Goal: Obtain resource: Download file/media

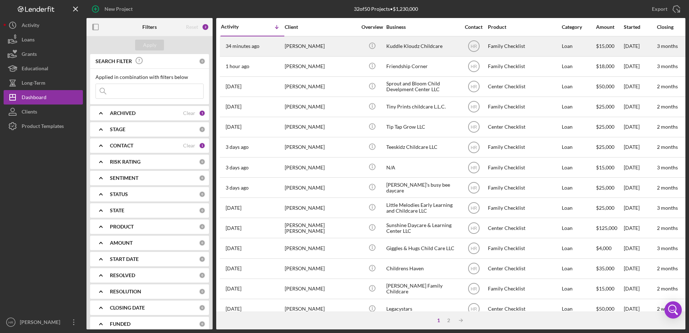
click at [293, 46] on div "[PERSON_NAME]" at bounding box center [321, 46] width 72 height 19
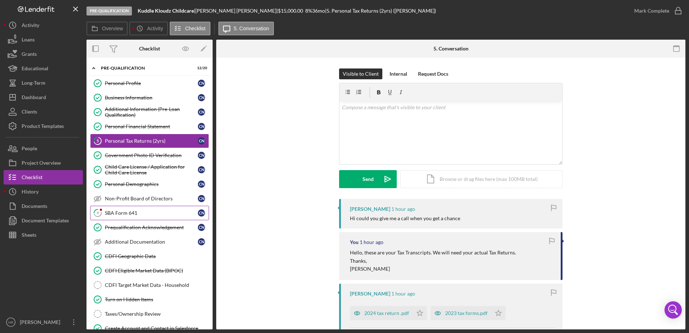
click at [128, 217] on link "9 SBA Form 641 C N" at bounding box center [149, 213] width 119 height 14
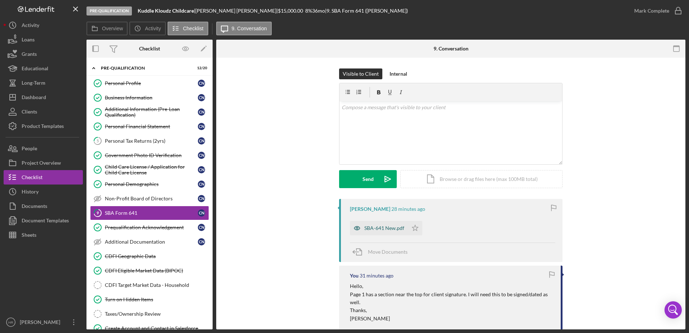
click at [383, 227] on div "SBA-641 New.pdf" at bounding box center [384, 228] width 40 height 6
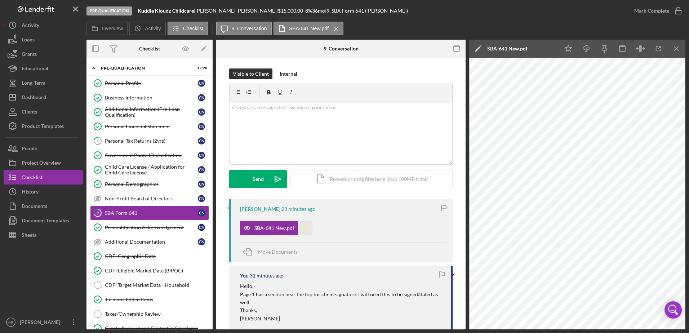
click at [303, 227] on icon "Icon/Star" at bounding box center [305, 228] width 14 height 14
click at [679, 11] on icon "button" at bounding box center [678, 11] width 18 height 18
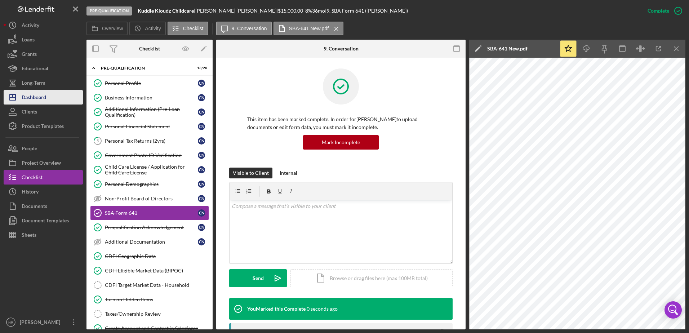
click at [39, 91] on div "Dashboard" at bounding box center [34, 98] width 24 height 16
